Goal: Transaction & Acquisition: Book appointment/travel/reservation

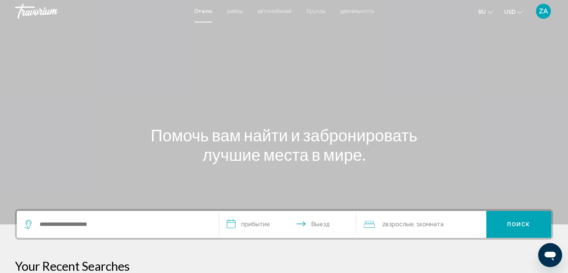
scroll to position [75, 0]
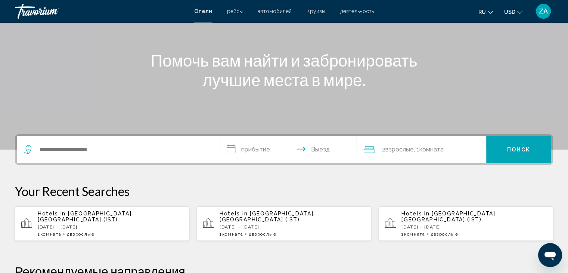
click at [459, 213] on span "[GEOGRAPHIC_DATA], [GEOGRAPHIC_DATA] (IST)" at bounding box center [450, 216] width 96 height 12
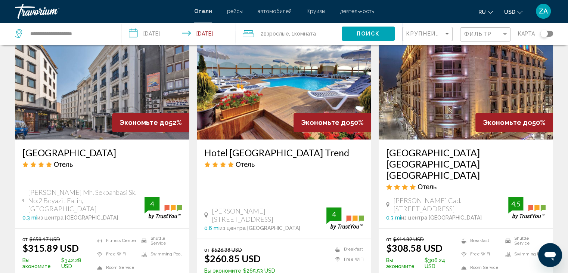
scroll to position [1015, 0]
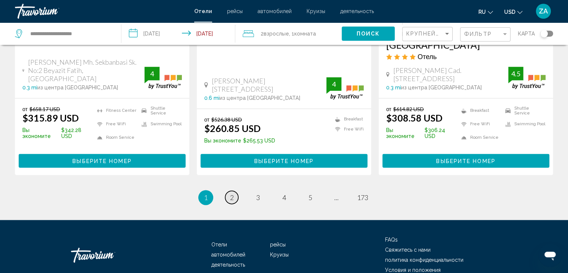
click at [234, 191] on link "page 2" at bounding box center [231, 197] width 13 height 13
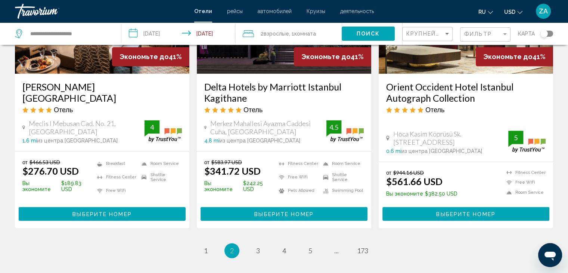
scroll to position [999, 0]
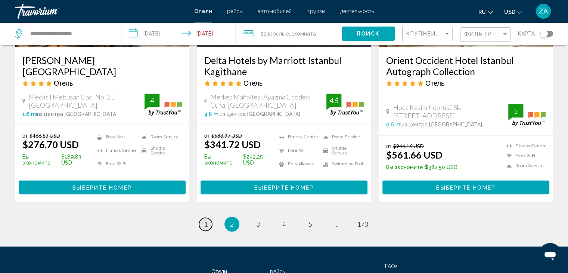
click at [200, 217] on link "page 1" at bounding box center [205, 223] width 13 height 13
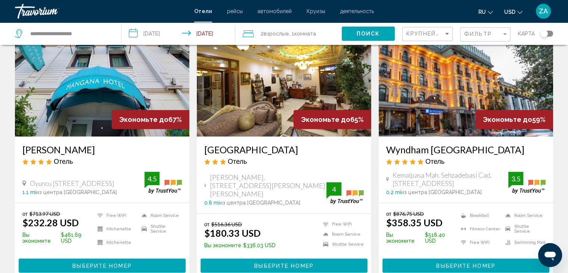
scroll to position [336, 0]
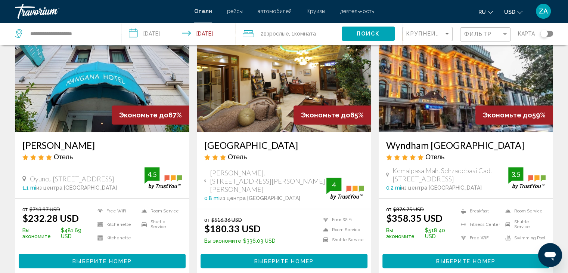
click at [238, 143] on h3 "[GEOGRAPHIC_DATA]" at bounding box center [284, 144] width 160 height 11
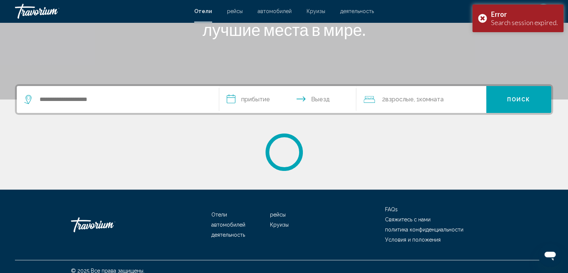
scroll to position [133, 0]
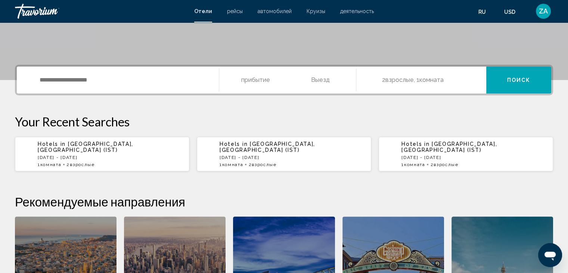
scroll to position [149, 0]
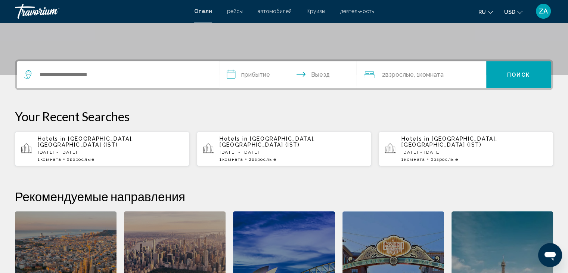
click at [108, 142] on div "Hotels in [GEOGRAPHIC_DATA], [GEOGRAPHIC_DATA] (IST) [DATE] - [DATE] 1 Комната …" at bounding box center [111, 149] width 146 height 26
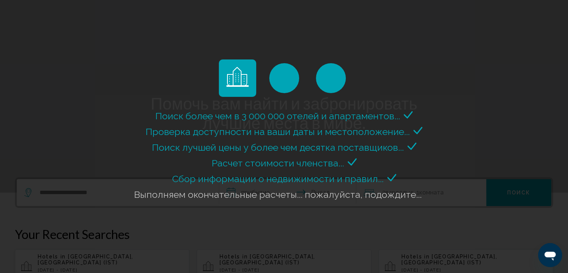
scroll to position [0, 0]
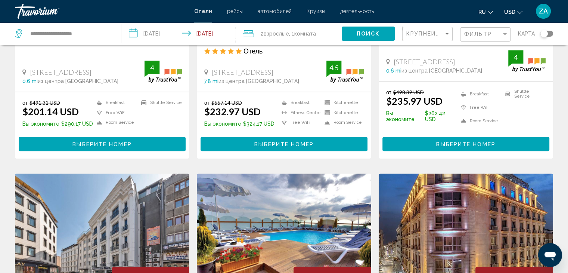
scroll to position [635, 0]
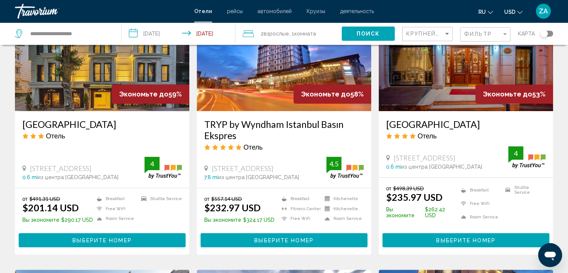
click at [424, 118] on h3 "[GEOGRAPHIC_DATA]" at bounding box center [466, 123] width 160 height 11
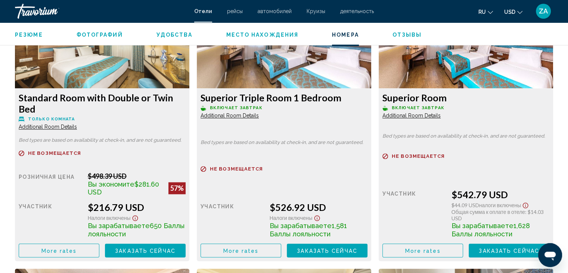
scroll to position [1084, 0]
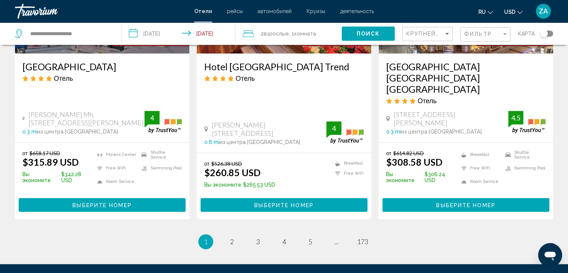
scroll to position [972, 0]
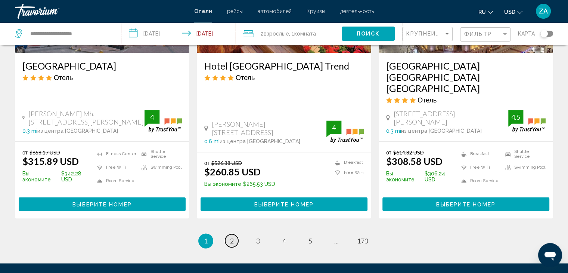
click at [230, 237] on span "2" at bounding box center [232, 241] width 4 height 8
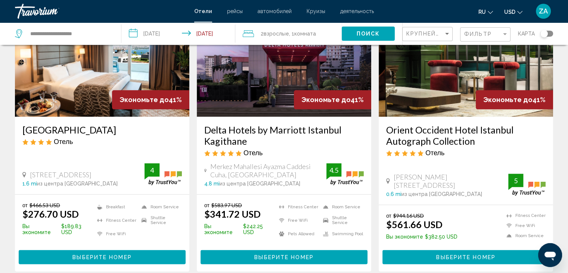
scroll to position [999, 0]
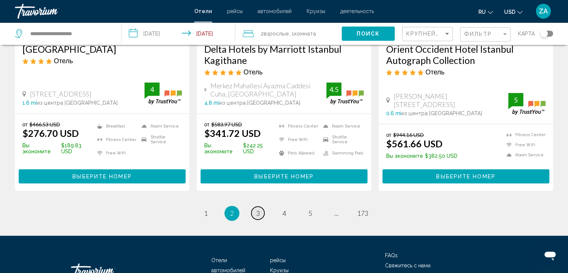
click at [260, 206] on link "page 3" at bounding box center [258, 212] width 13 height 13
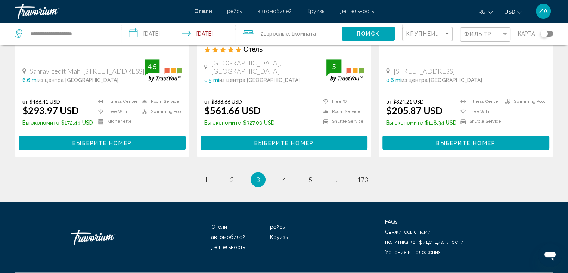
scroll to position [1002, 0]
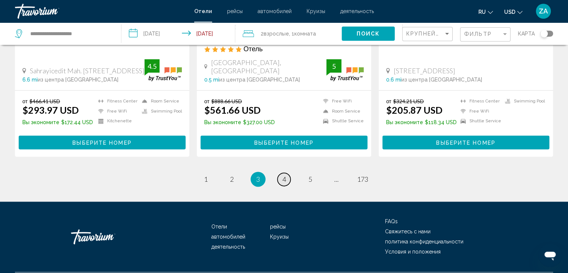
click at [285, 175] on span "4" at bounding box center [285, 179] width 4 height 8
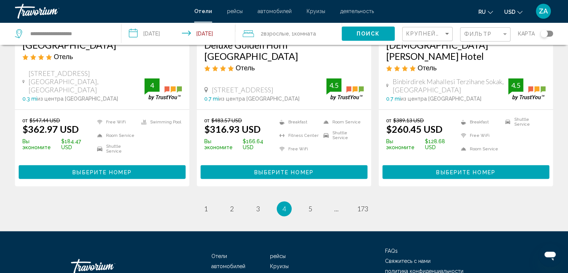
scroll to position [999, 0]
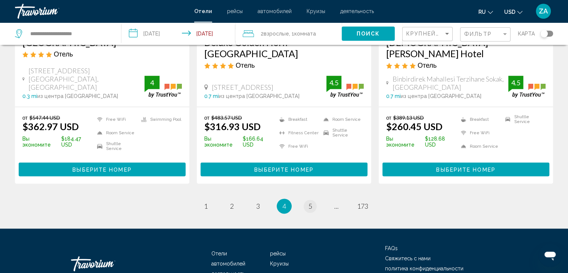
click at [305, 198] on ul "4 / 173 page 1 page 2 page 3 You're on page 4 page 5 page ... page 173" at bounding box center [284, 205] width 539 height 15
click at [306, 200] on link "page 5" at bounding box center [310, 206] width 13 height 13
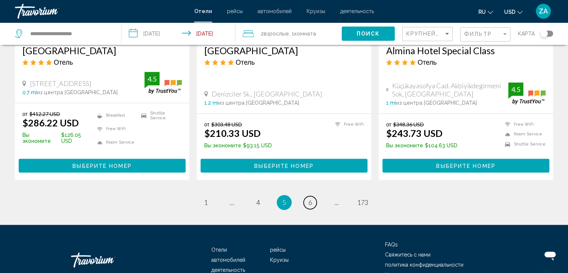
scroll to position [999, 0]
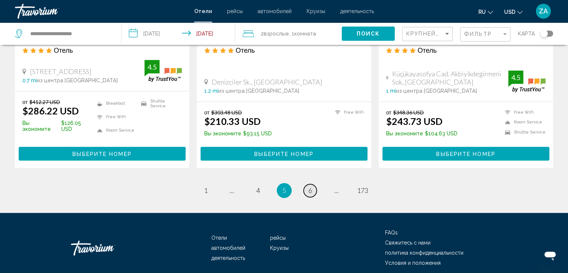
click at [306, 184] on link "page 6" at bounding box center [310, 190] width 13 height 13
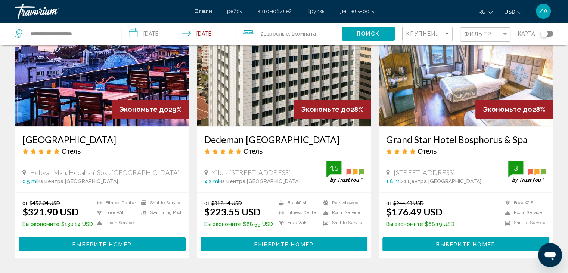
scroll to position [897, 0]
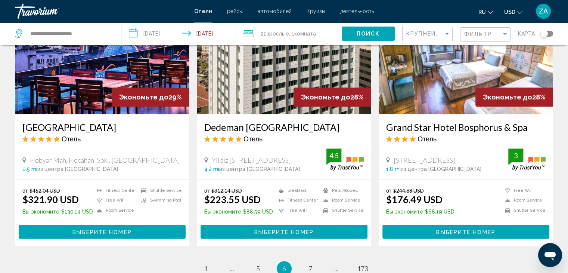
click at [250, 121] on h3 "Dedeman Istanbul" at bounding box center [284, 126] width 160 height 11
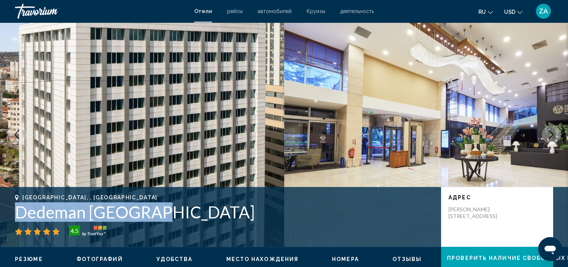
drag, startPoint x: 4, startPoint y: 213, endPoint x: 147, endPoint y: 216, distance: 142.8
click at [147, 216] on div "Istanbul, , Turkey Dedeman Istanbul 4.5 адрес Yildiz Posta Caddest 50, Istanbul…" at bounding box center [284, 216] width 568 height 45
copy h1 "Dedeman Istanbul"
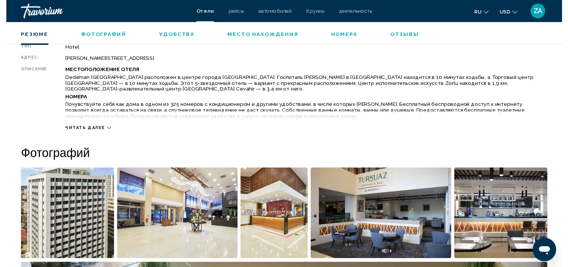
scroll to position [149, 0]
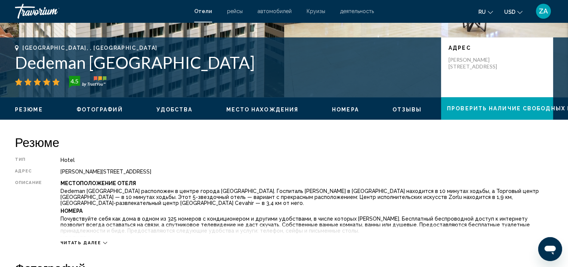
click at [364, 138] on h2 "Резюме" at bounding box center [284, 142] width 539 height 15
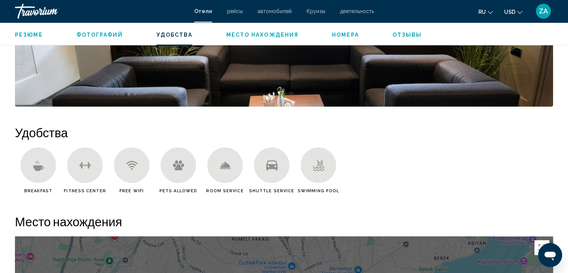
scroll to position [486, 0]
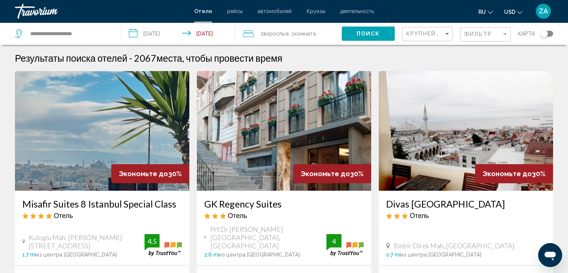
click at [469, 30] on div "Фильтр" at bounding box center [487, 35] width 44 height 14
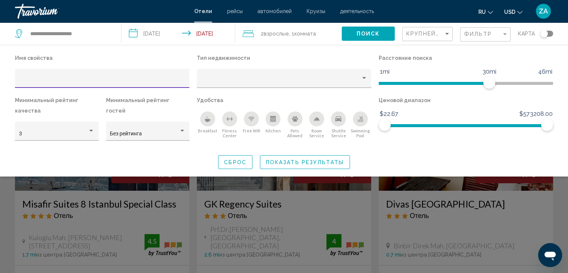
click at [33, 75] on div "Hotel Filters" at bounding box center [102, 80] width 167 height 15
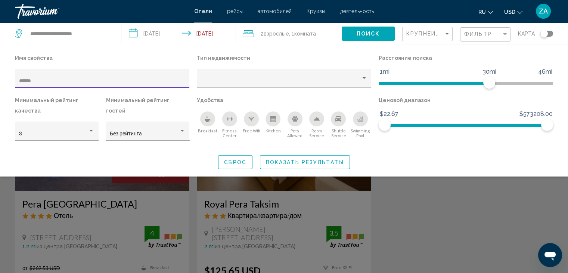
type input "******"
click at [0, 186] on div "Search widget" at bounding box center [284, 192] width 568 height 161
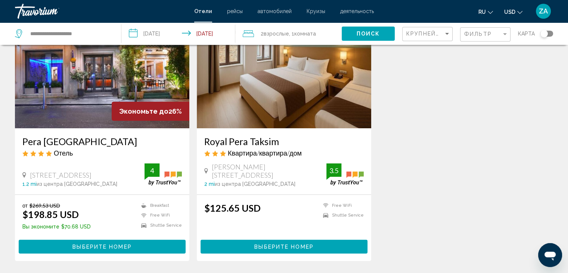
scroll to position [75, 0]
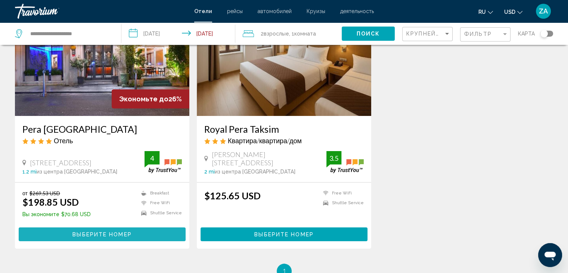
click at [110, 229] on button "Выберите номер" at bounding box center [102, 234] width 167 height 14
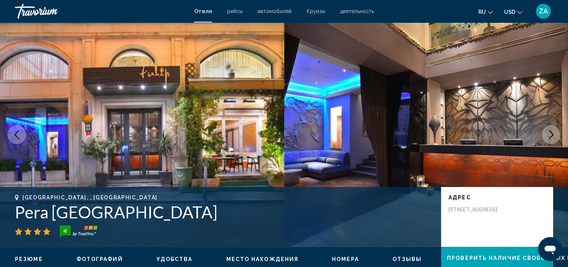
scroll to position [75, 0]
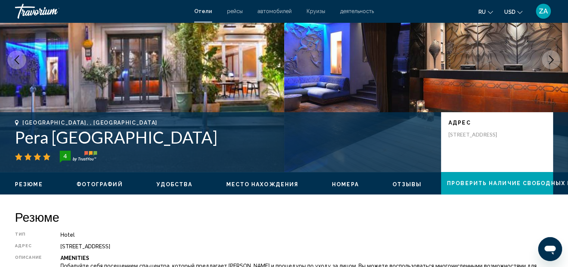
click at [545, 60] on button "Next image" at bounding box center [551, 59] width 19 height 19
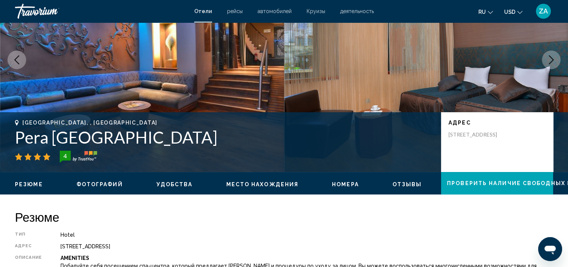
click at [545, 60] on button "Next image" at bounding box center [551, 59] width 19 height 19
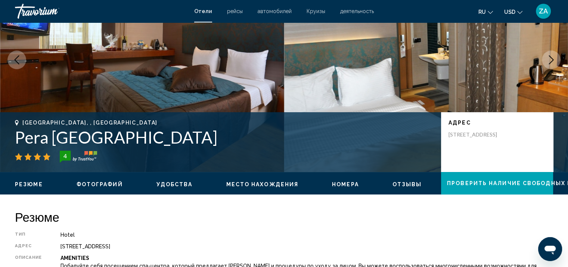
click at [545, 60] on button "Next image" at bounding box center [551, 59] width 19 height 19
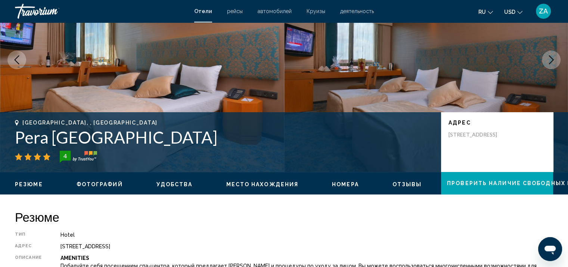
click at [545, 60] on button "Next image" at bounding box center [551, 59] width 19 height 19
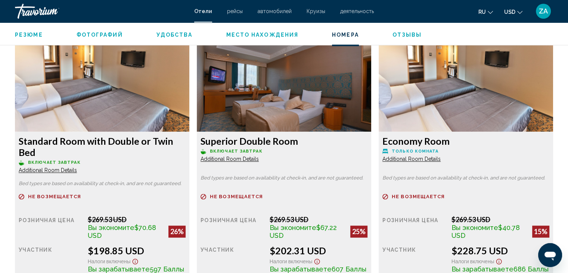
scroll to position [871, 0]
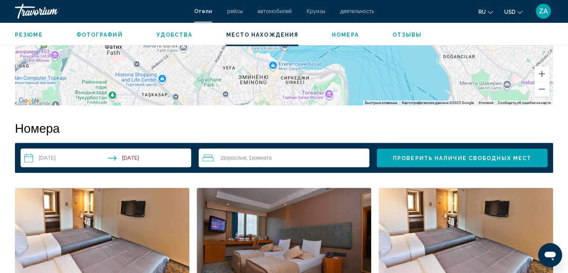
click at [491, 160] on span "Проверить наличие свободных мест" at bounding box center [462, 158] width 139 height 6
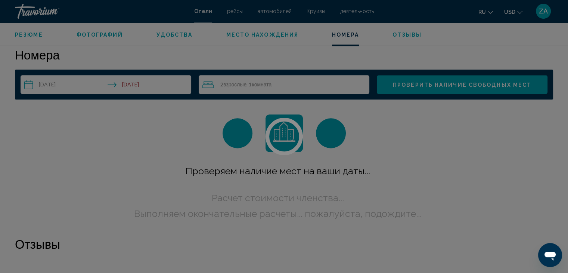
scroll to position [946, 0]
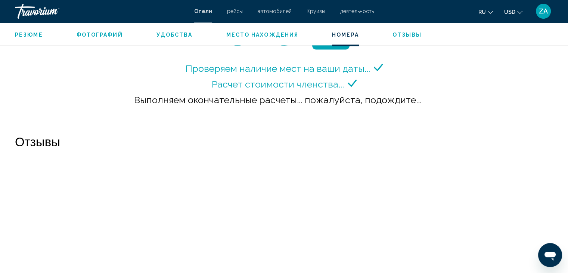
scroll to position [1009, 0]
